Goal: Task Accomplishment & Management: Use online tool/utility

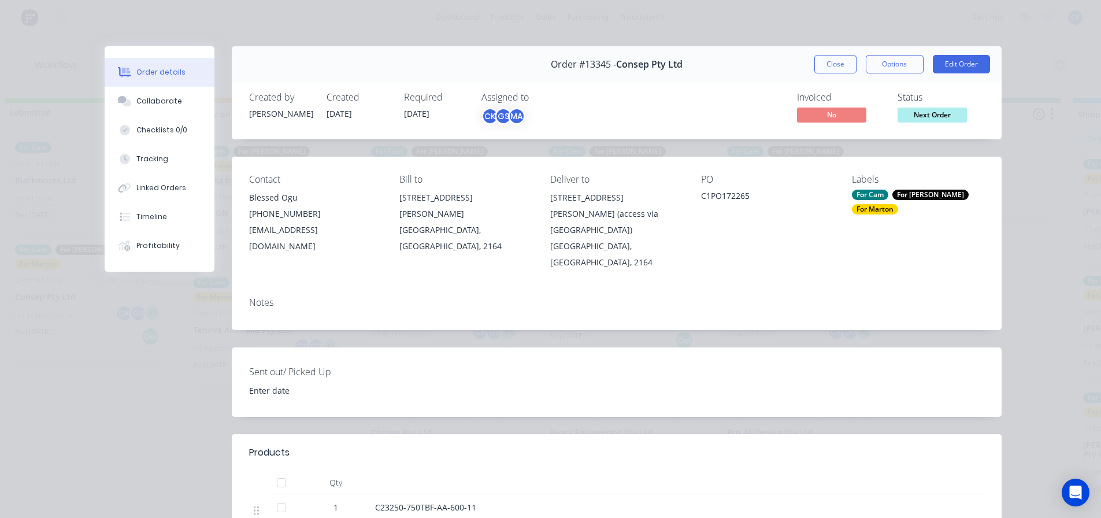
click at [915, 115] on span "Next Order" at bounding box center [931, 114] width 69 height 14
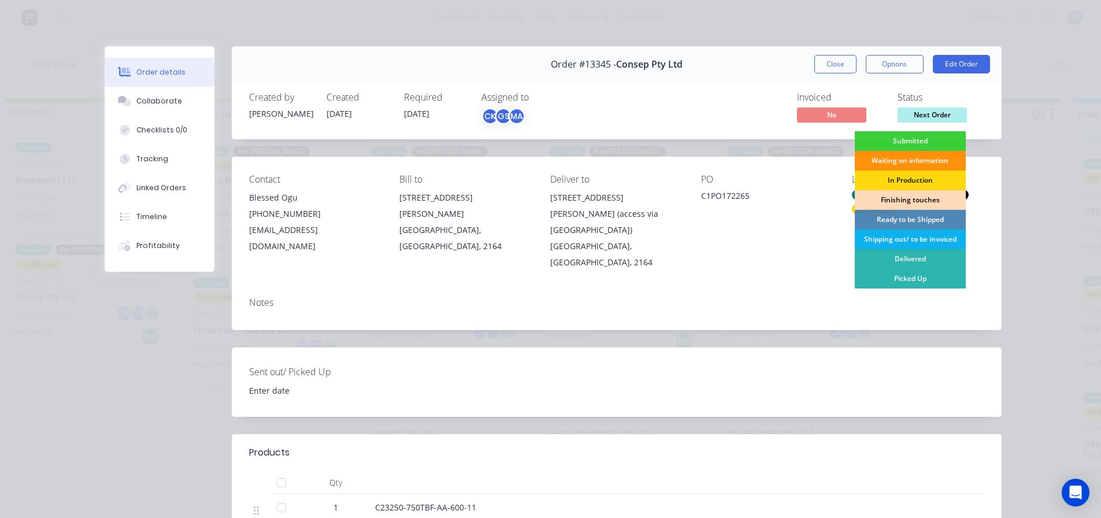
click at [898, 196] on div "Finishing touches" at bounding box center [909, 200] width 111 height 20
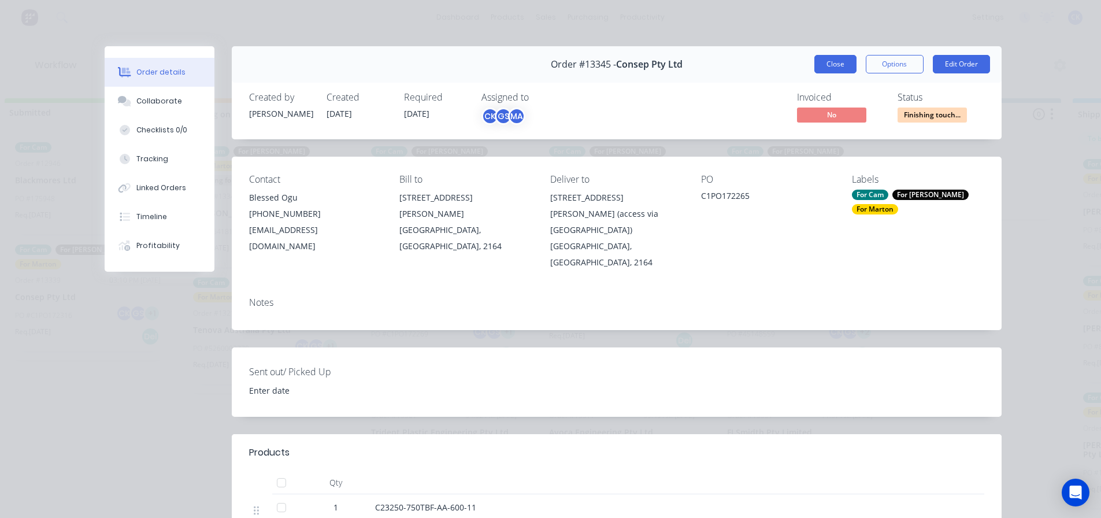
click at [839, 66] on button "Close" at bounding box center [835, 64] width 42 height 18
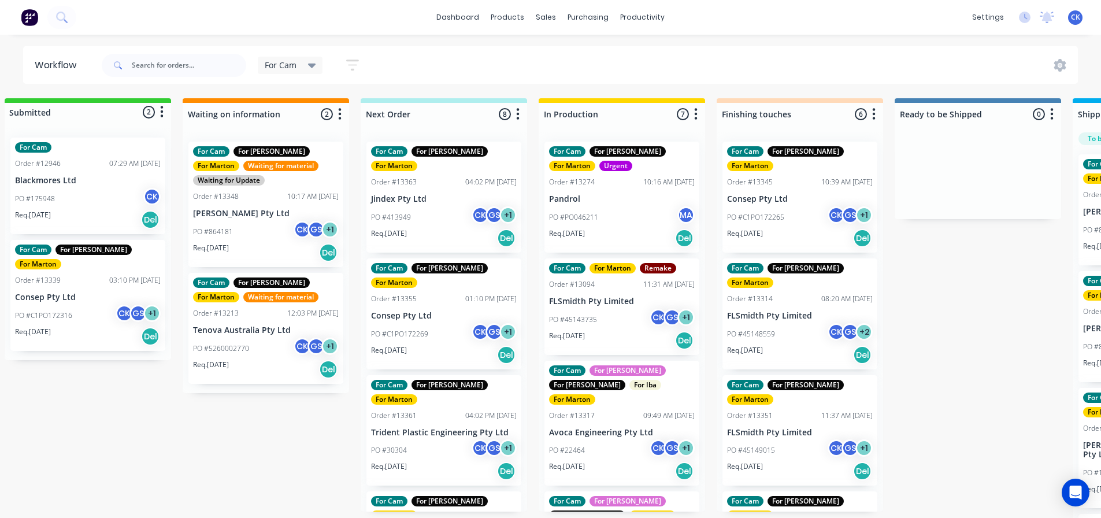
click at [452, 323] on div "PO #C1PO172269 CK GS + 1" at bounding box center [444, 334] width 146 height 22
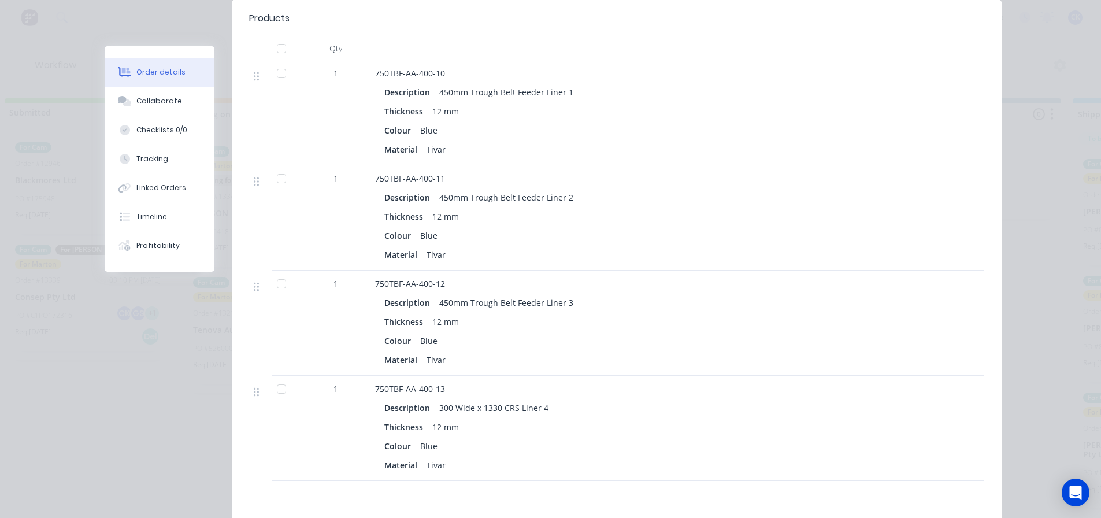
scroll to position [404, 0]
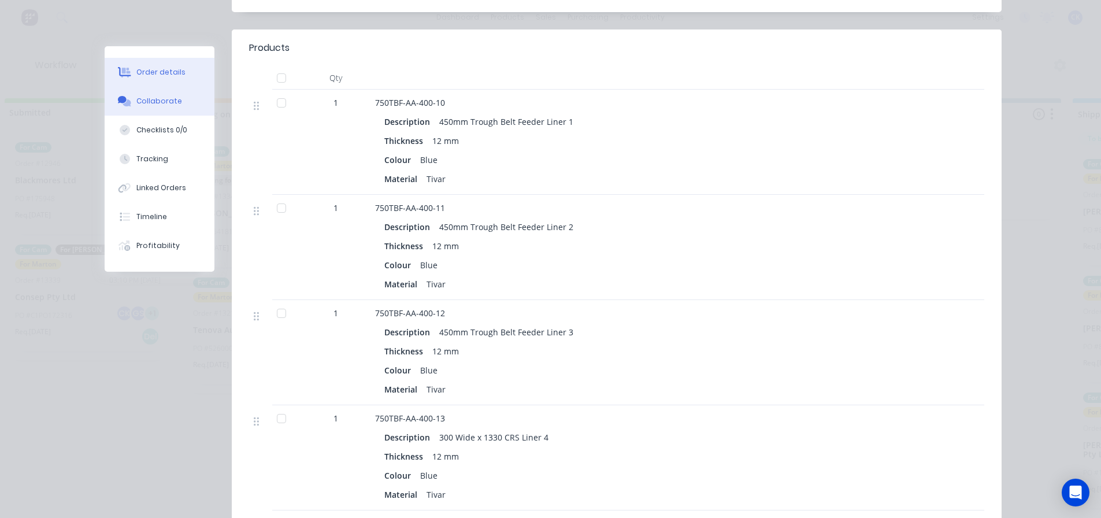
click at [157, 91] on button "Collaborate" at bounding box center [160, 101] width 110 height 29
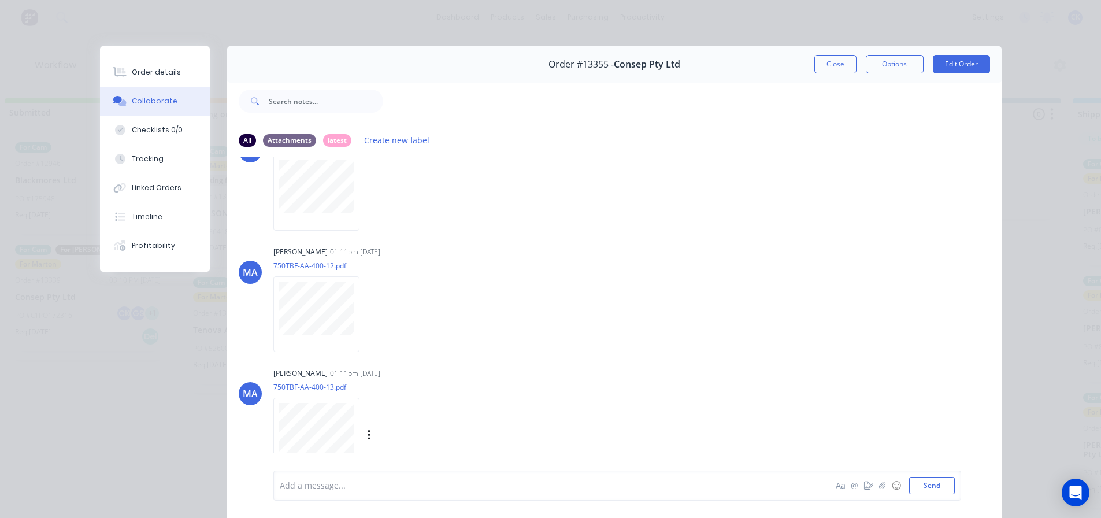
scroll to position [174, 0]
click at [830, 67] on button "Close" at bounding box center [835, 64] width 42 height 18
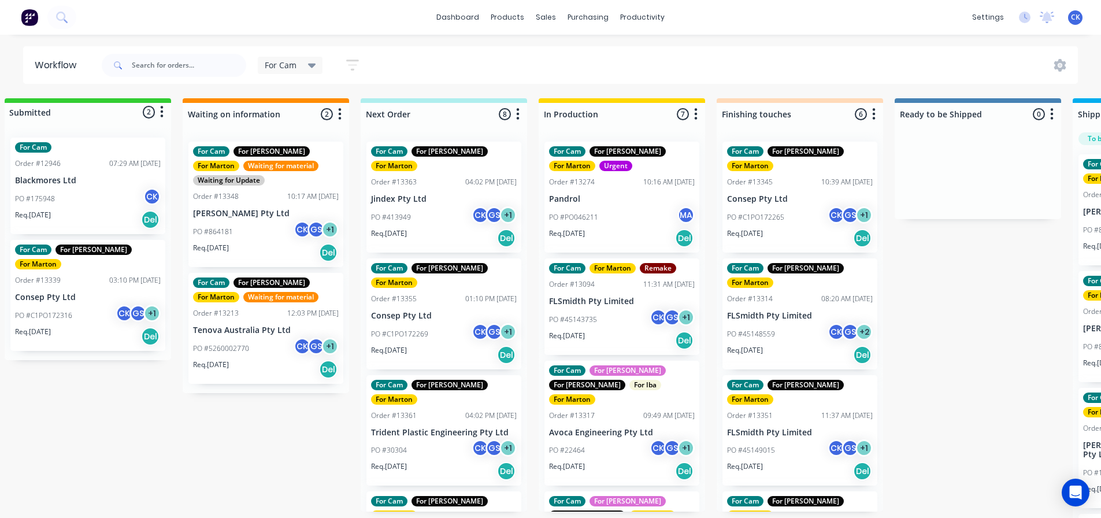
click at [780, 212] on p "PO #C1PO172265" at bounding box center [755, 217] width 57 height 10
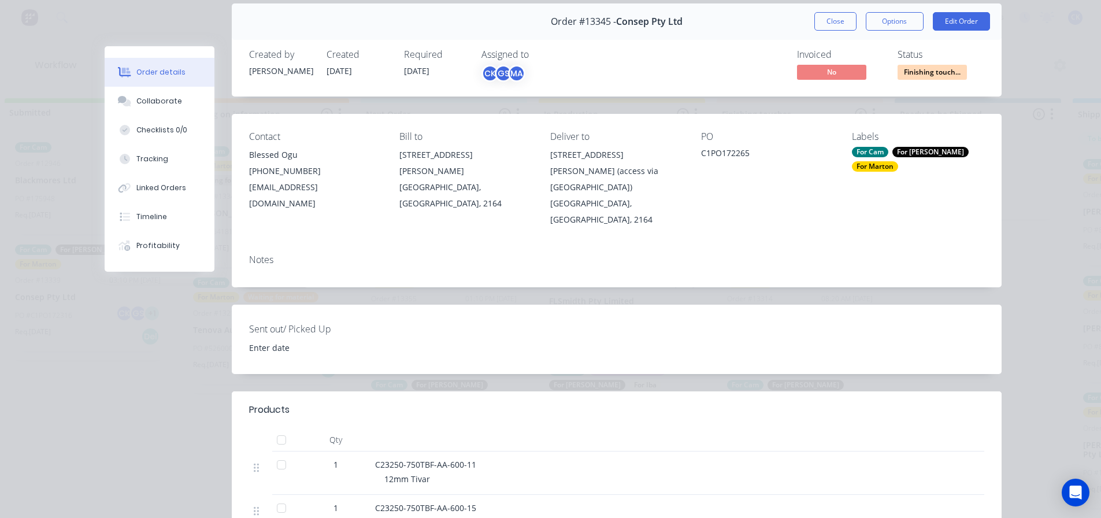
scroll to position [0, 0]
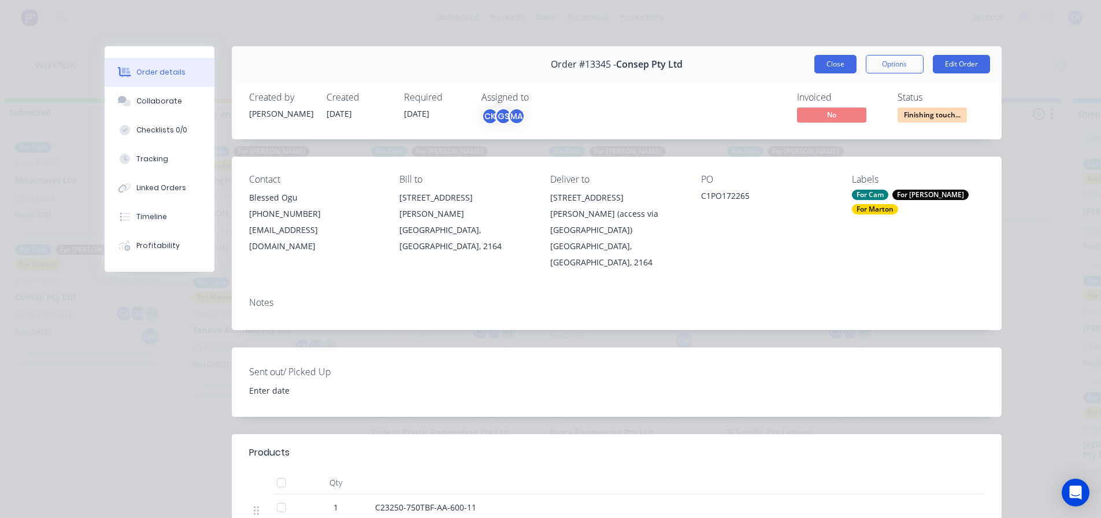
drag, startPoint x: 822, startPoint y: 78, endPoint x: 825, endPoint y: 70, distance: 8.8
click at [822, 78] on div "Order #13345 - Consep Pty Ltd Close Options Edit Order" at bounding box center [617, 64] width 770 height 36
click at [825, 70] on button "Close" at bounding box center [835, 64] width 42 height 18
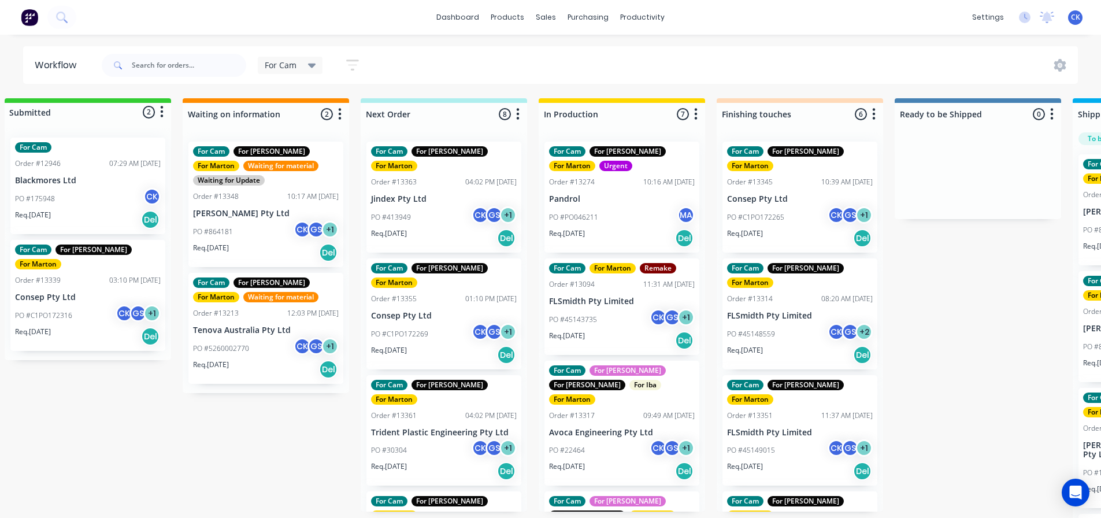
click at [439, 323] on div "PO #C1PO172269 CK GS + 1" at bounding box center [444, 334] width 146 height 22
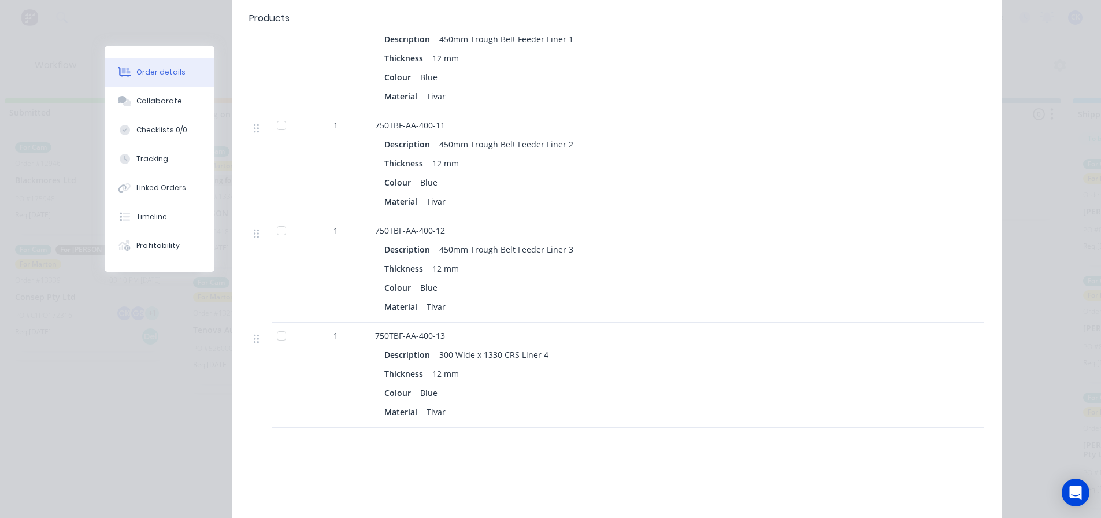
scroll to position [449, 0]
